Goal: Check status

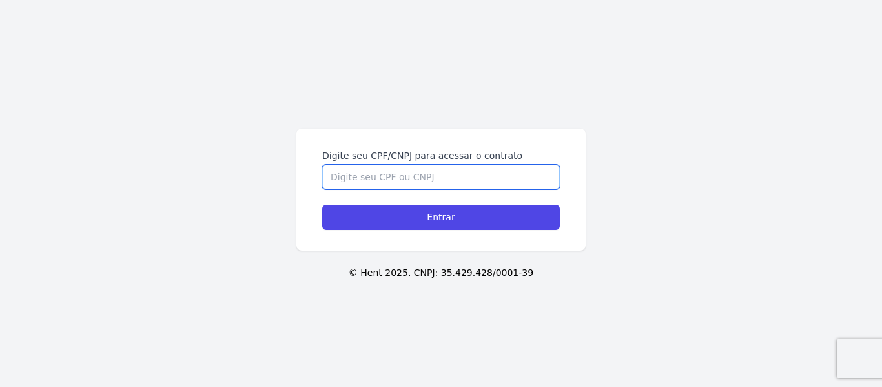
click at [446, 174] on input "Digite seu CPF/CNPJ para acessar o contrato" at bounding box center [441, 177] width 238 height 25
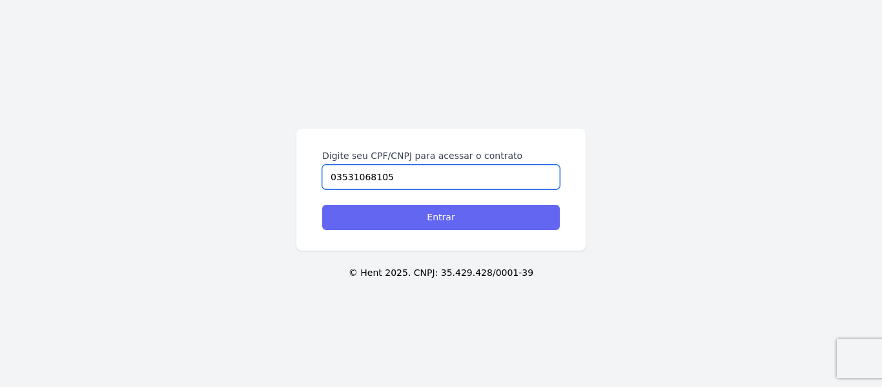
type input "03531068105"
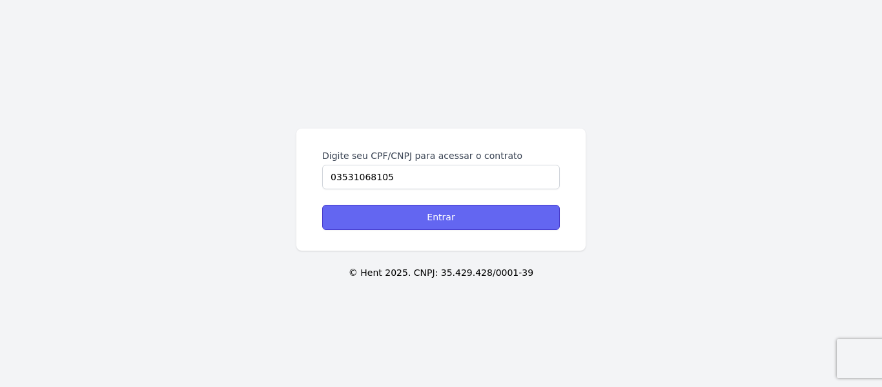
click at [360, 205] on input "Entrar" at bounding box center [441, 217] width 238 height 25
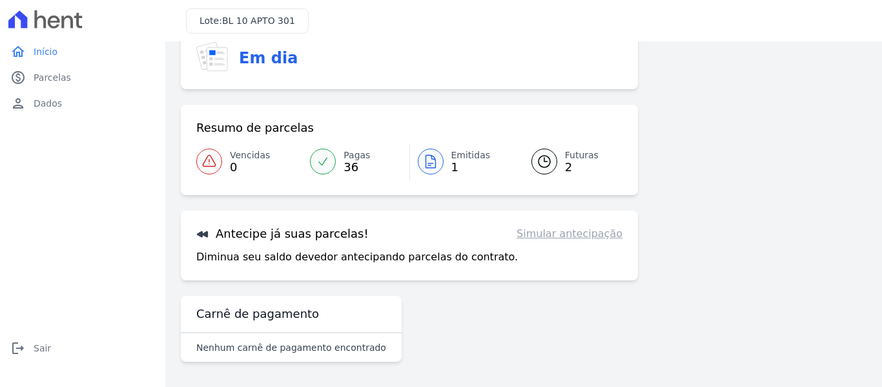
scroll to position [57, 0]
click at [545, 159] on icon at bounding box center [545, 161] width 12 height 12
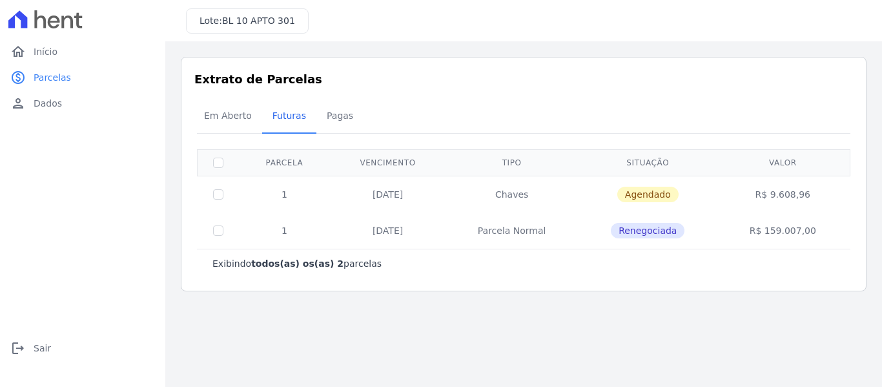
click at [459, 327] on main "Listagem de parcelas Baixar PDF Extrato de Parcelas Em [GEOGRAPHIC_DATA] Futura…" at bounding box center [523, 214] width 717 height 346
click at [217, 112] on span "Em Aberto" at bounding box center [227, 116] width 63 height 26
